Goal: Transaction & Acquisition: Purchase product/service

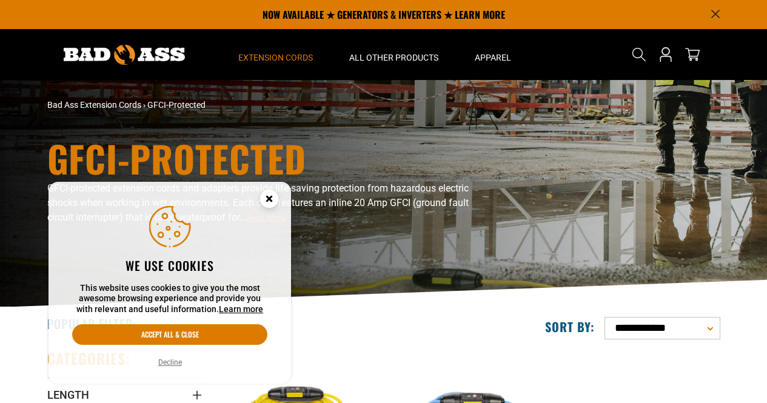
click at [169, 365] on button "Decline" at bounding box center [170, 363] width 31 height 12
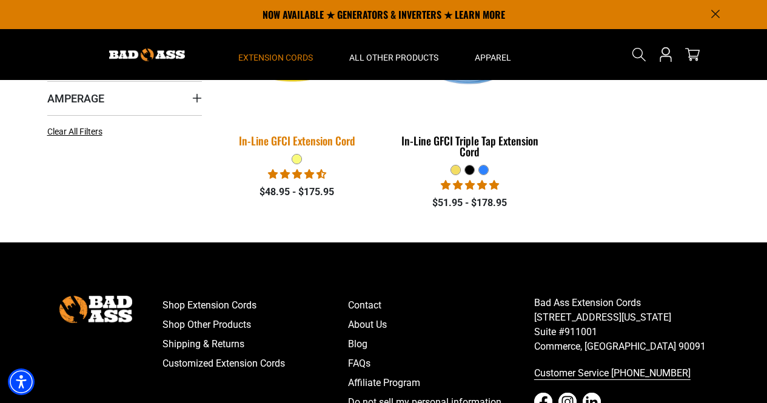
scroll to position [286, 0]
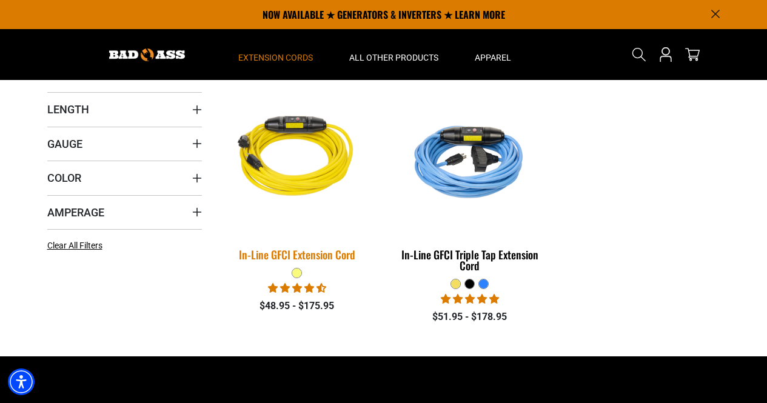
click at [306, 164] on img at bounding box center [297, 158] width 170 height 155
